Goal: Task Accomplishment & Management: Complete application form

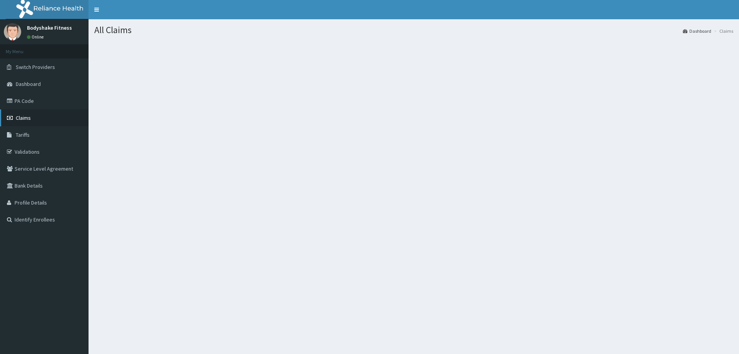
click at [28, 114] on span "Claims" at bounding box center [23, 117] width 15 height 7
click at [28, 114] on link "Claims" at bounding box center [44, 117] width 89 height 17
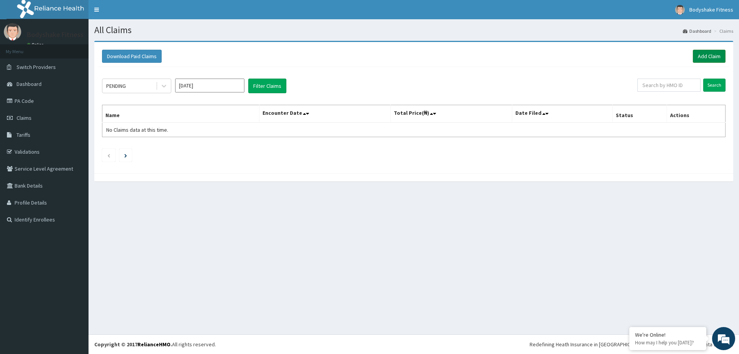
click at [701, 57] on link "Add Claim" at bounding box center [709, 56] width 33 height 13
click at [706, 57] on link "Add Claim" at bounding box center [709, 56] width 33 height 13
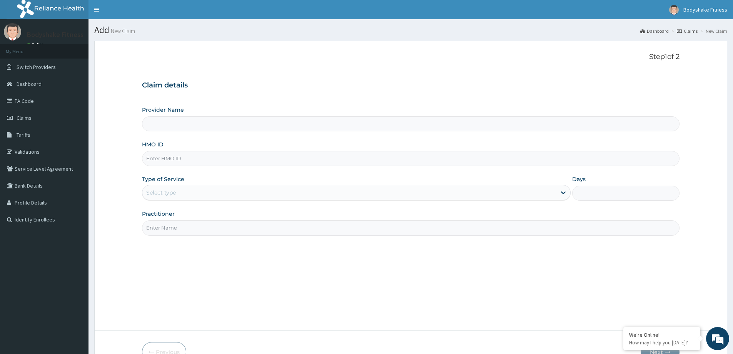
type input "Bodyshake Fitness gym"
type input "1"
click at [192, 161] on input "HMO ID" at bounding box center [411, 158] width 538 height 15
type input "PPI/10018/B"
click at [183, 232] on input "Practitioner" at bounding box center [411, 227] width 538 height 15
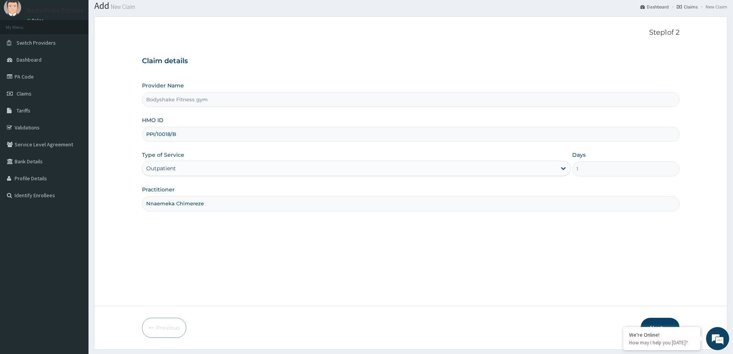
scroll to position [45, 0]
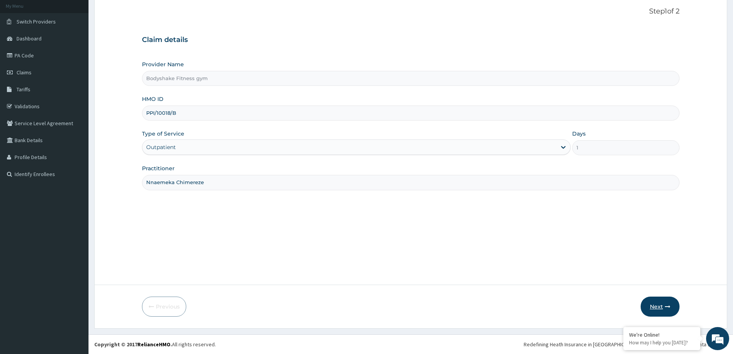
type input "Nnaemeka Chimereze"
click at [658, 307] on button "Next" at bounding box center [660, 306] width 39 height 20
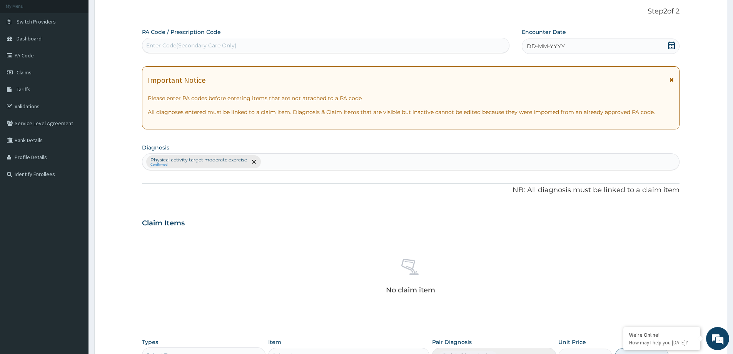
click at [221, 45] on div "Enter Code(Secondary Care Only)" at bounding box center [191, 46] width 90 height 8
type input "PA/E9A1B4"
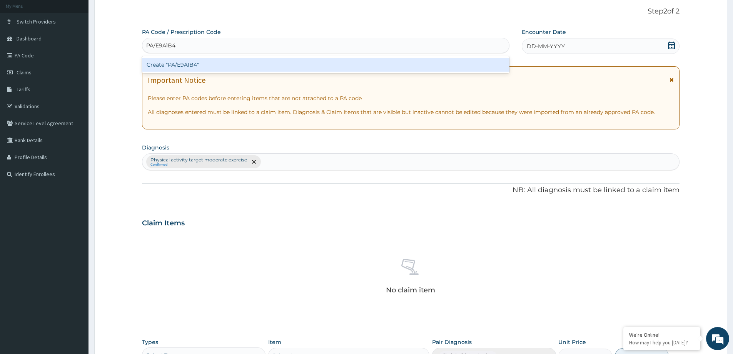
click at [222, 62] on div "Create "PA/E9A1B4"" at bounding box center [325, 65] width 367 height 14
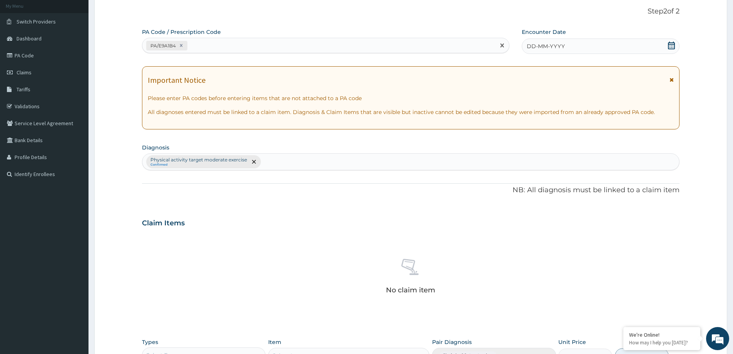
click at [555, 48] on span "DD-MM-YYYY" at bounding box center [546, 46] width 38 height 8
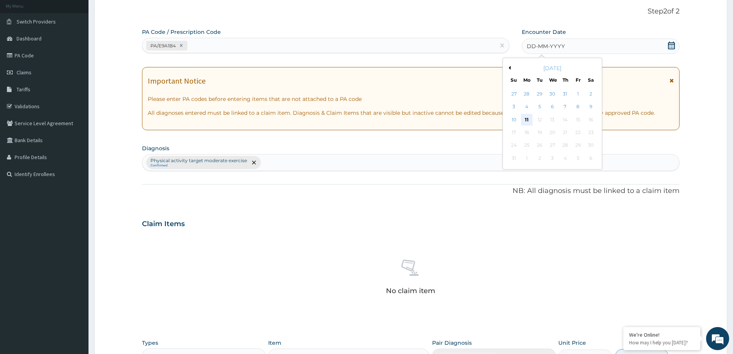
click at [525, 120] on div "11" at bounding box center [527, 120] width 12 height 12
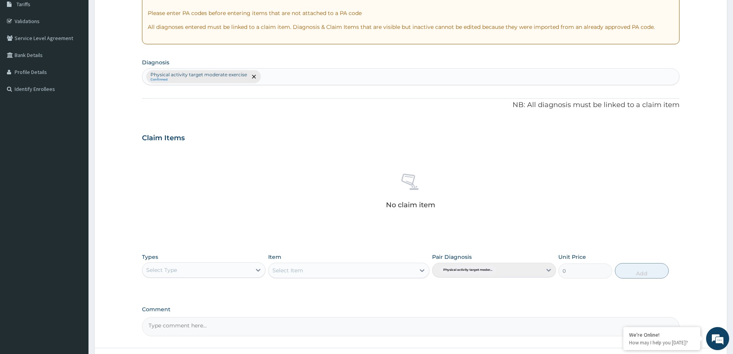
scroll to position [194, 0]
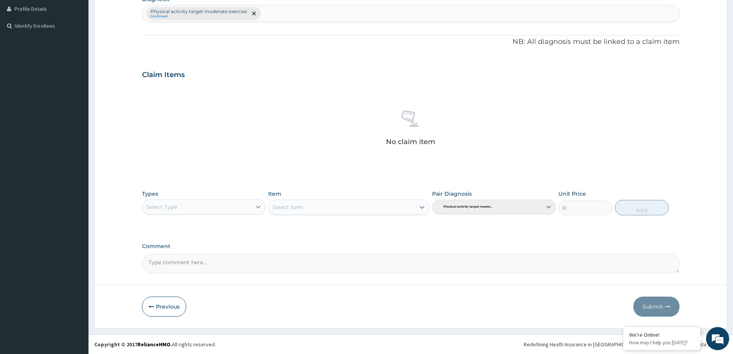
click at [258, 205] on icon at bounding box center [258, 207] width 8 height 8
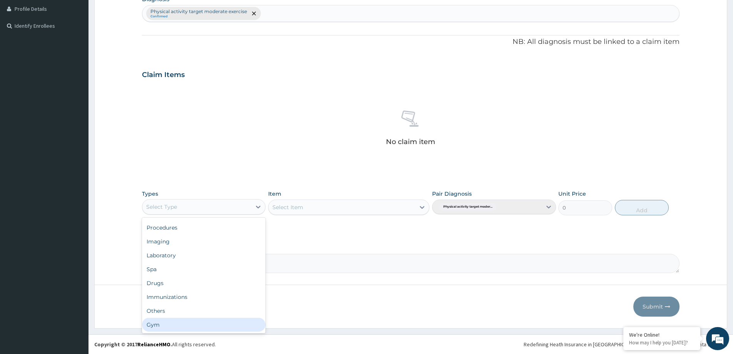
click at [199, 330] on div "Gym" at bounding box center [204, 324] width 124 height 14
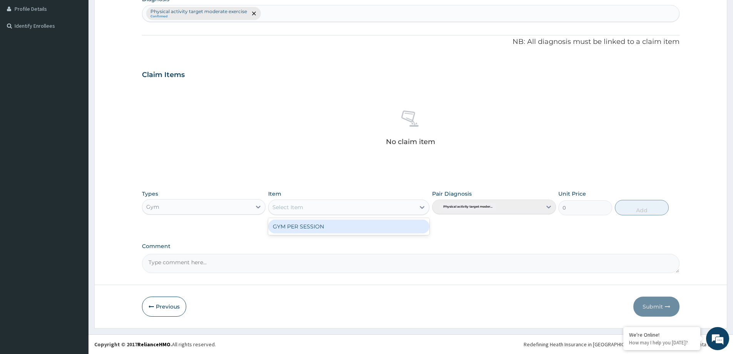
click at [414, 205] on div "Select Item" at bounding box center [342, 207] width 147 height 12
click at [414, 222] on div "GYM PER SESSION" at bounding box center [348, 226] width 161 height 14
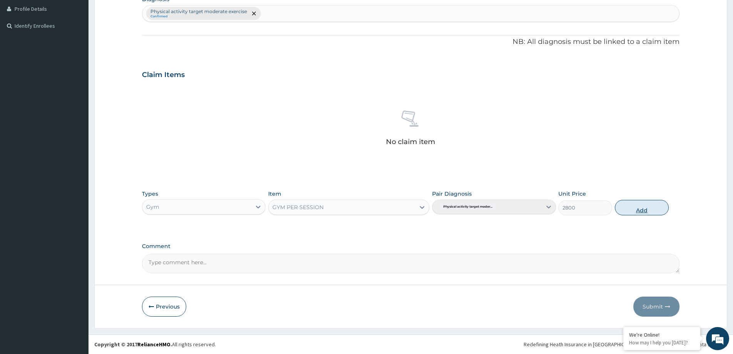
click at [656, 208] on button "Add" at bounding box center [642, 207] width 54 height 15
type input "0"
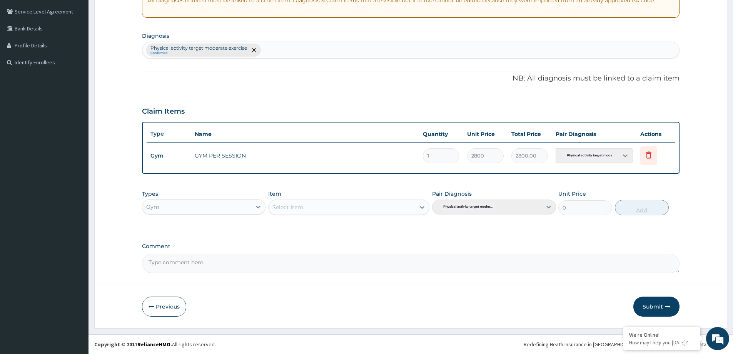
scroll to position [157, 0]
click at [649, 305] on button "Submit" at bounding box center [656, 306] width 46 height 20
